Goal: Check status: Check status

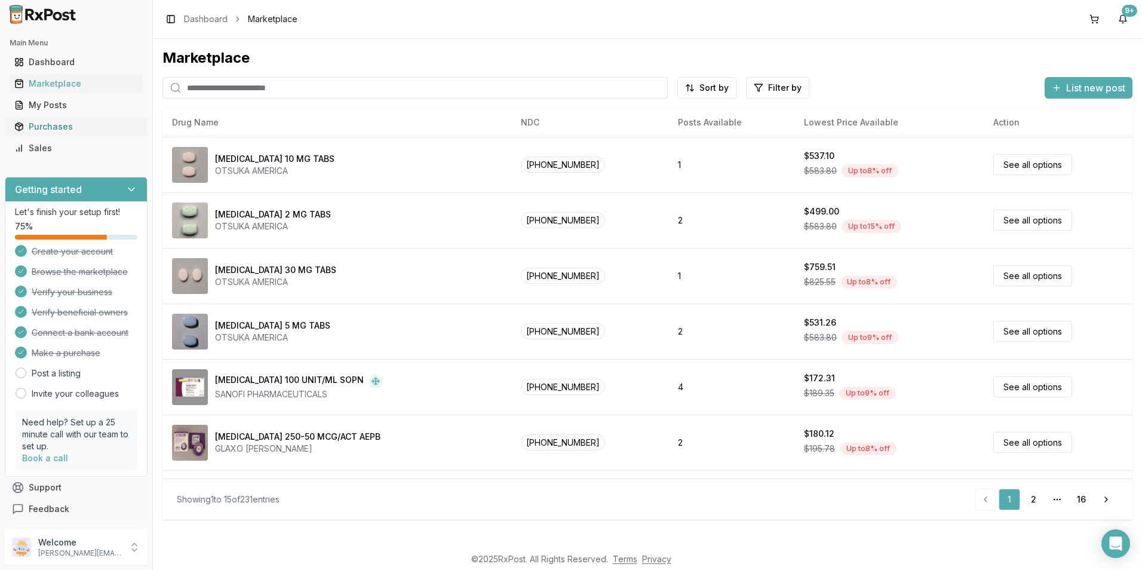
click at [75, 131] on div "Purchases" at bounding box center [76, 127] width 124 height 12
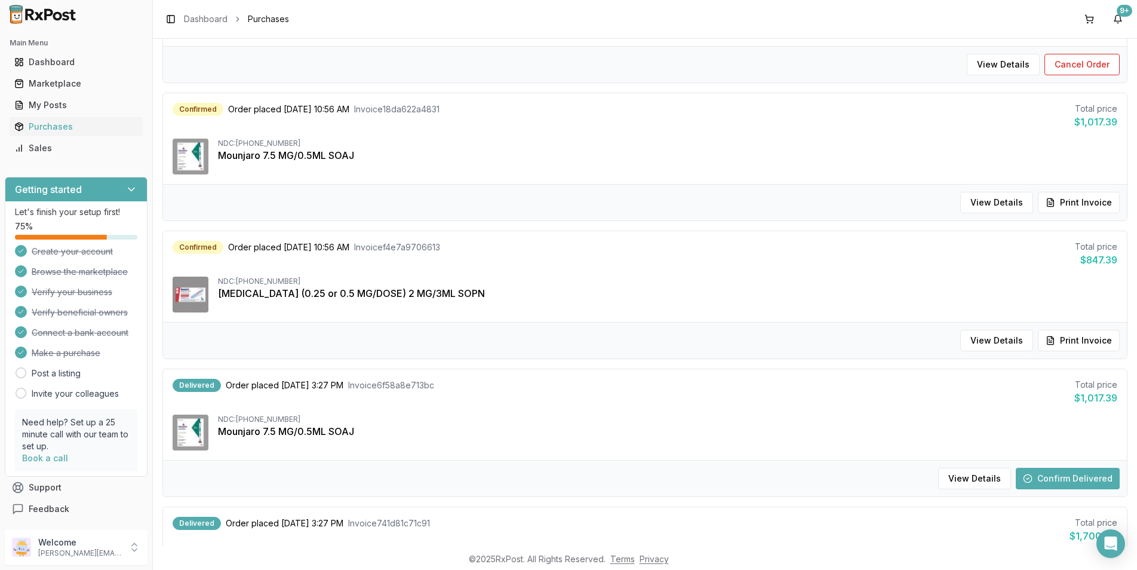
scroll to position [1015, 0]
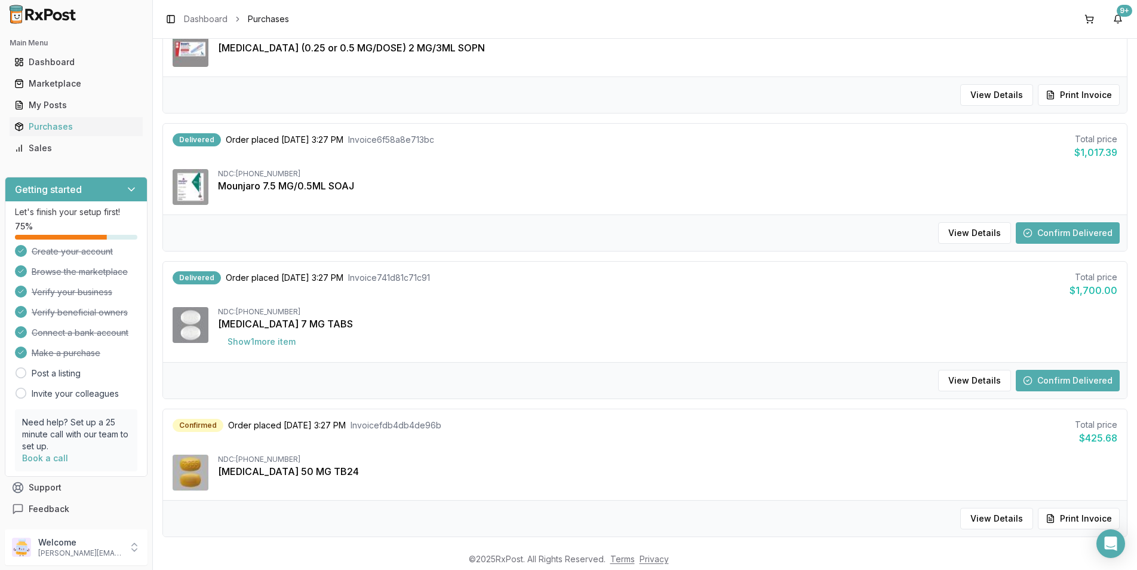
click at [1091, 230] on button "Confirm Delivered" at bounding box center [1068, 232] width 104 height 21
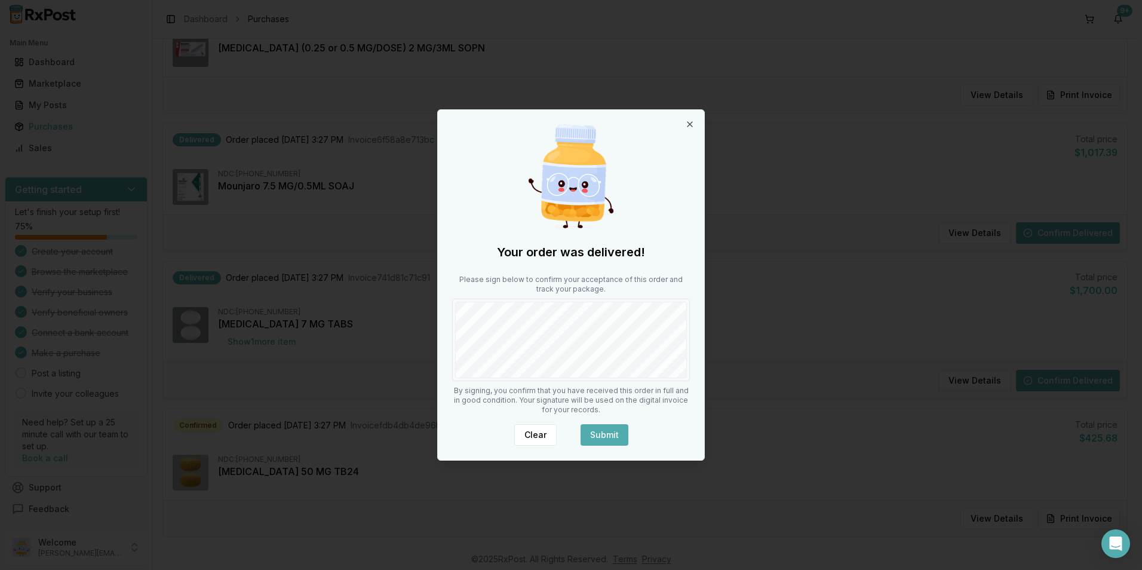
click at [581, 333] on div at bounding box center [571, 340] width 238 height 82
click at [605, 432] on button "Submit" at bounding box center [604, 434] width 48 height 21
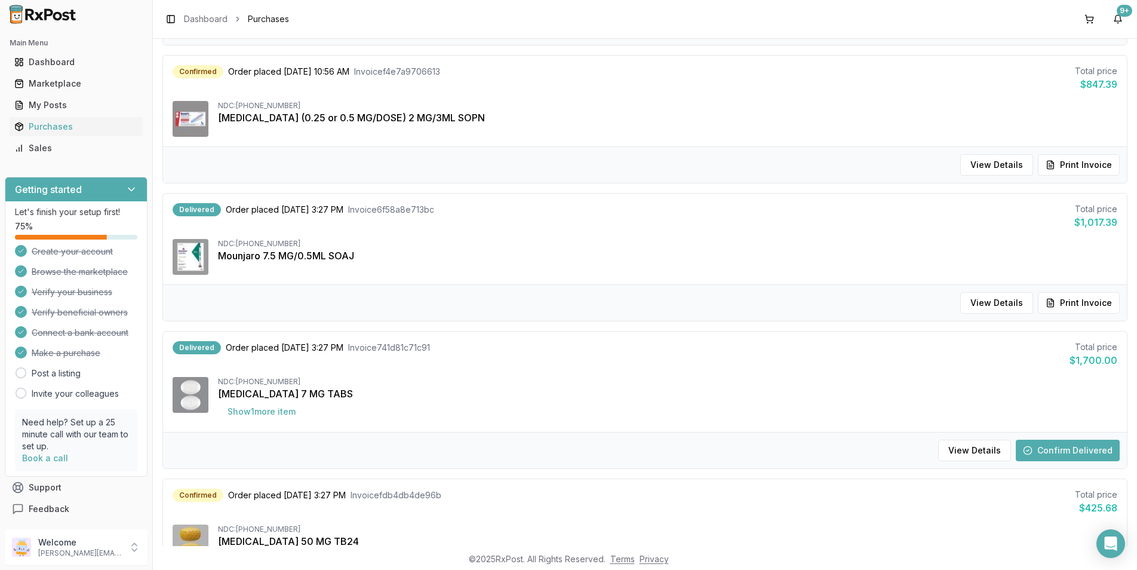
scroll to position [1066, 0]
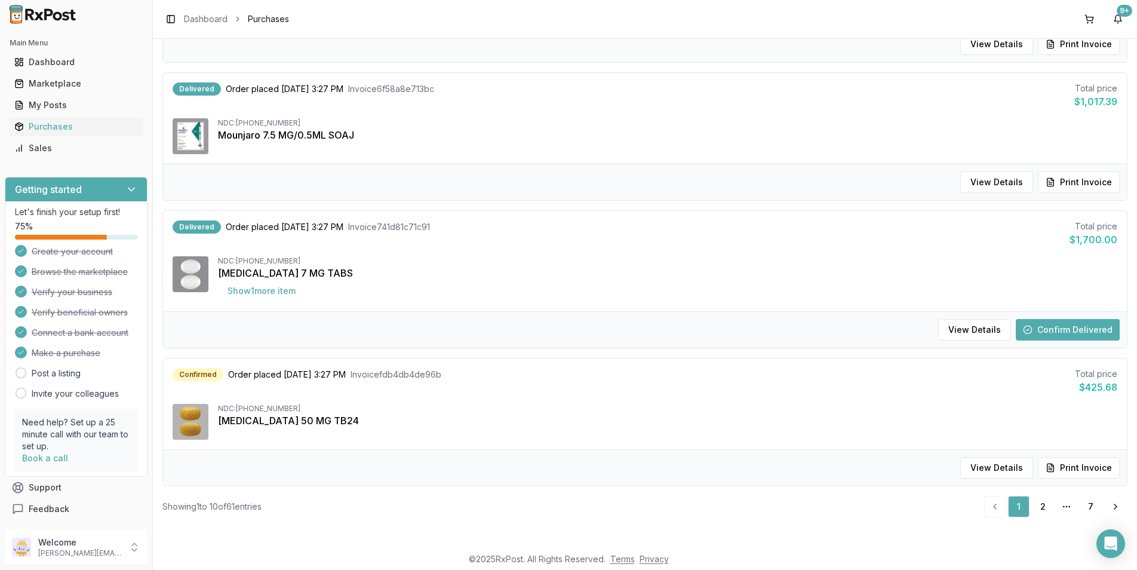
click at [1060, 335] on button "Confirm Delivered" at bounding box center [1068, 329] width 104 height 21
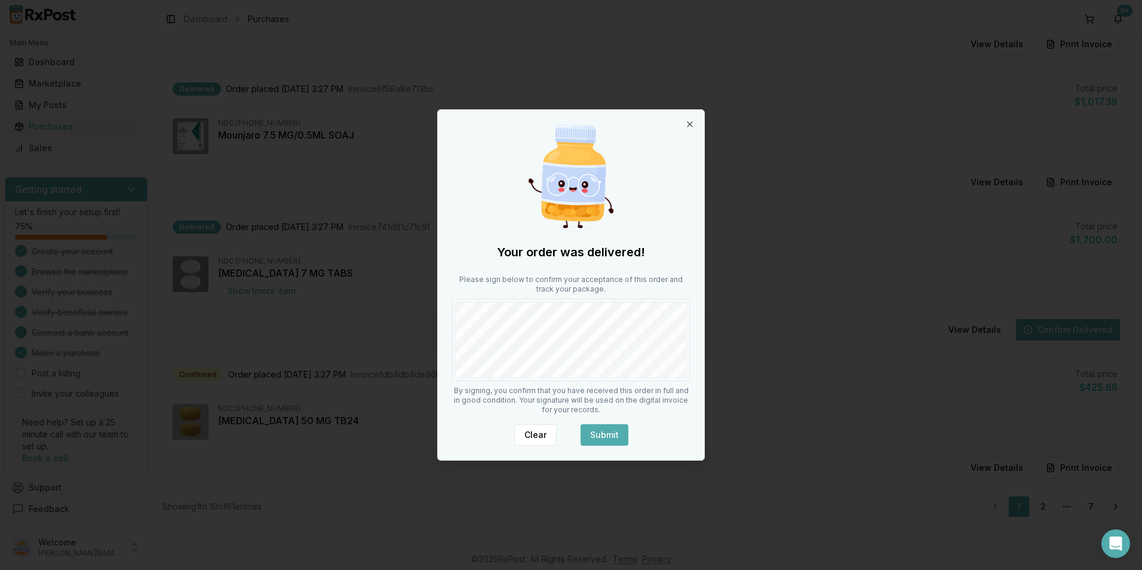
click at [598, 431] on button "Submit" at bounding box center [604, 434] width 48 height 21
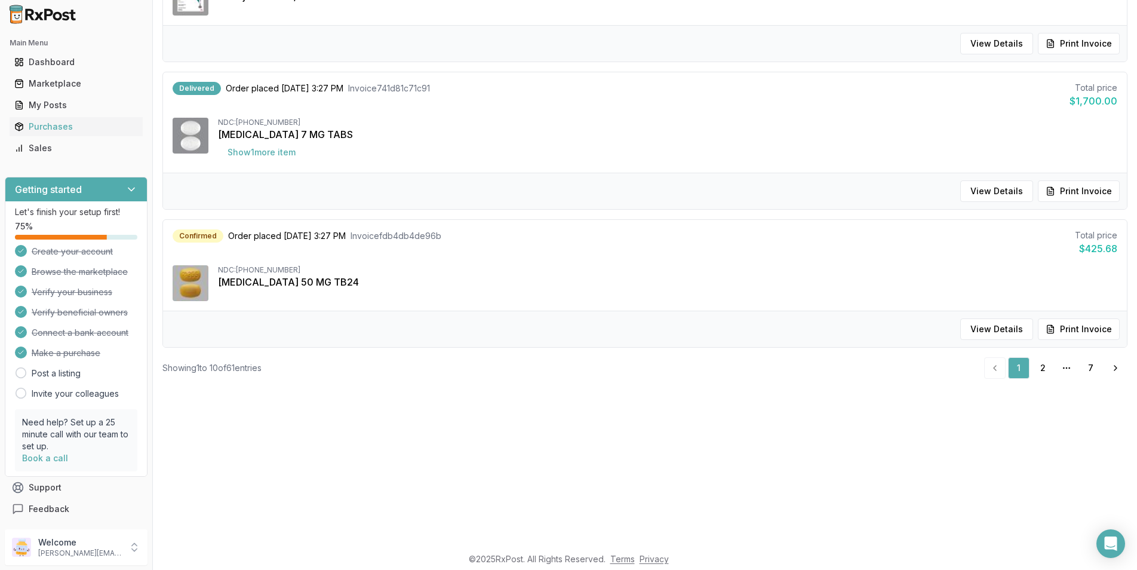
scroll to position [179, 0]
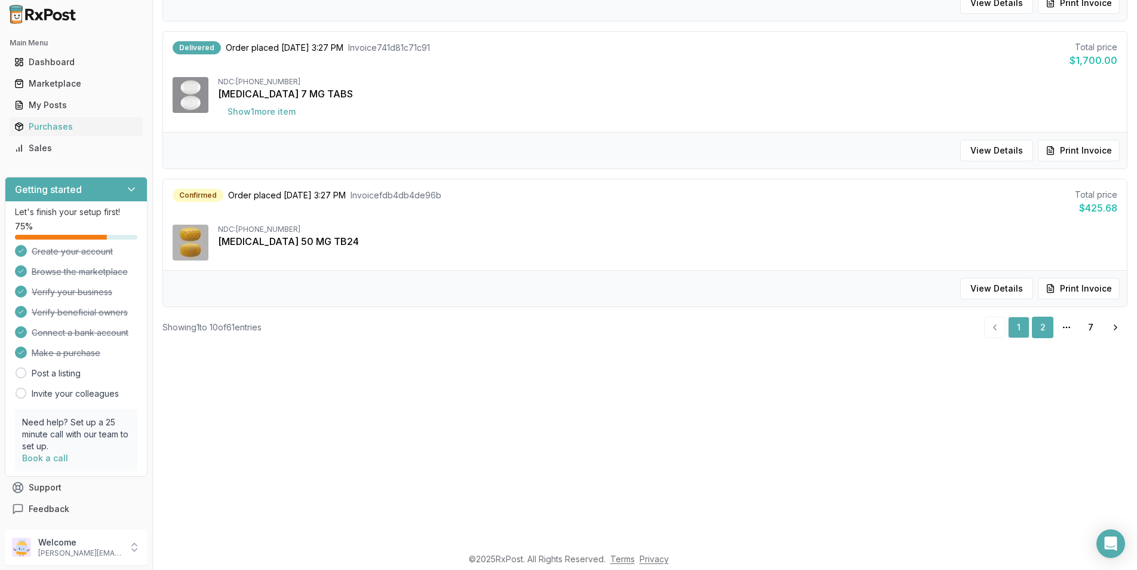
click at [1033, 331] on link "2" at bounding box center [1042, 326] width 21 height 21
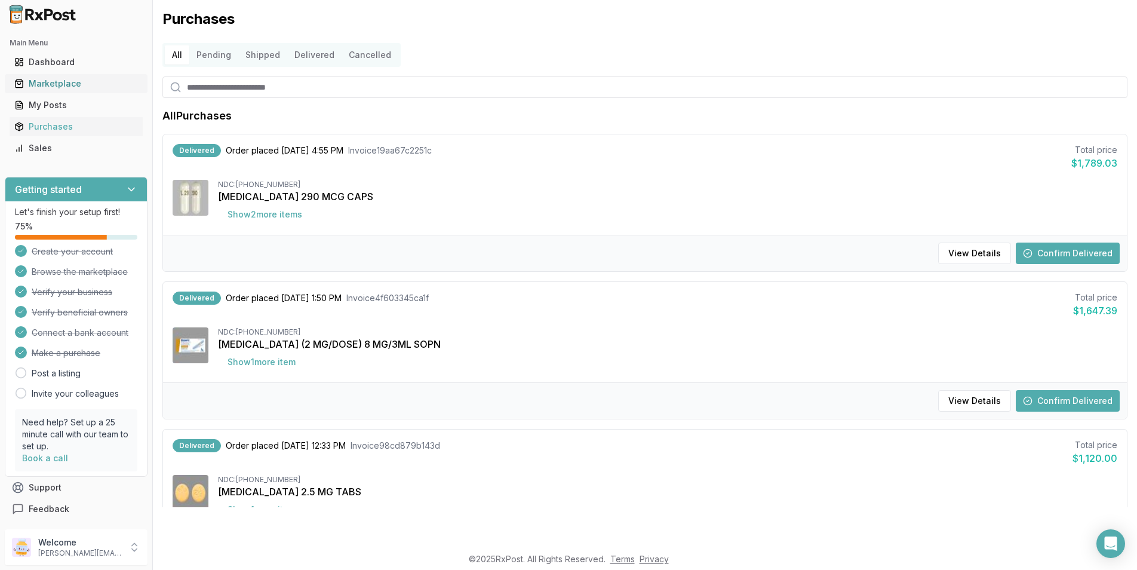
click at [66, 81] on div "Marketplace" at bounding box center [76, 84] width 124 height 12
